Goal: Check status: Check status

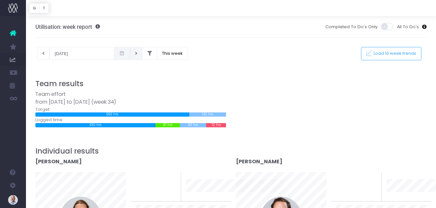
click at [138, 55] on button at bounding box center [136, 53] width 13 height 13
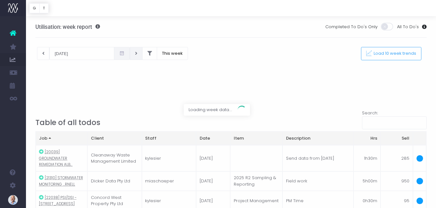
click at [138, 55] on div at bounding box center [218, 104] width 436 height 208
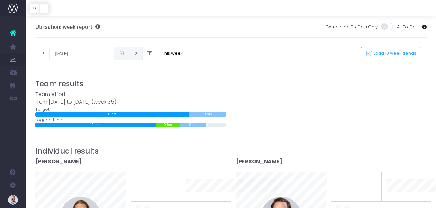
click at [135, 54] on icon at bounding box center [136, 54] width 2 height 0
type input "[DATE]"
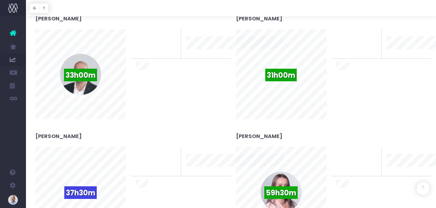
scroll to position [973, 0]
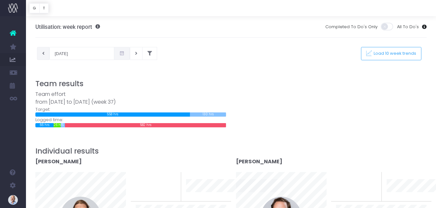
click at [42, 53] on button at bounding box center [43, 53] width 13 height 13
type input "[DATE]"
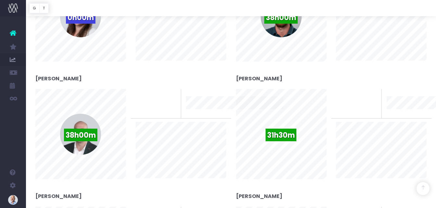
scroll to position [908, 0]
